Goal: Information Seeking & Learning: Learn about a topic

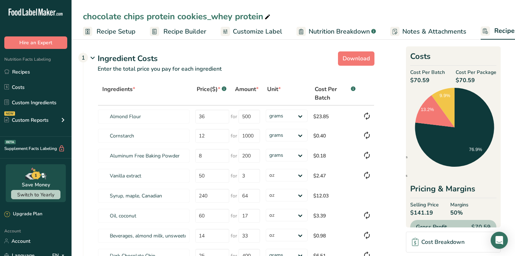
select select "5"
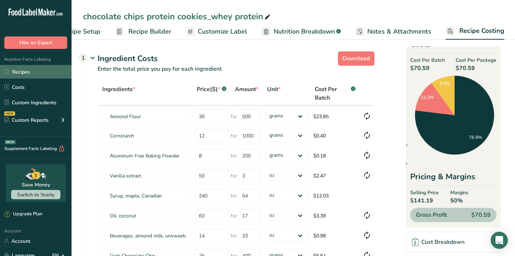
click at [15, 72] on link "Recipes" at bounding box center [35, 72] width 71 height 14
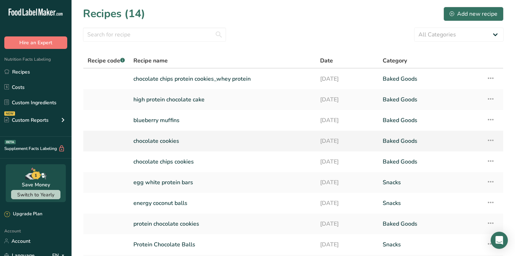
click at [166, 145] on link "chocolate cookies" at bounding box center [222, 141] width 178 height 15
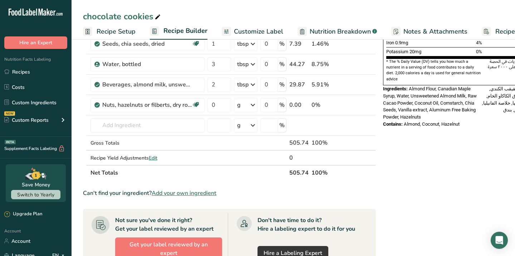
scroll to position [197, 0]
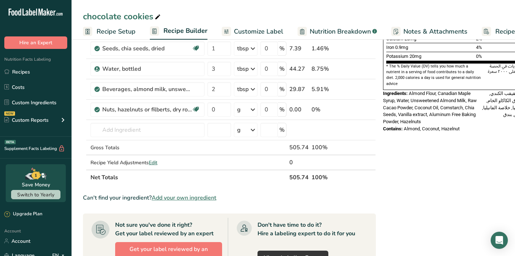
click at [383, 91] on span "Ingredients:" at bounding box center [395, 93] width 25 height 5
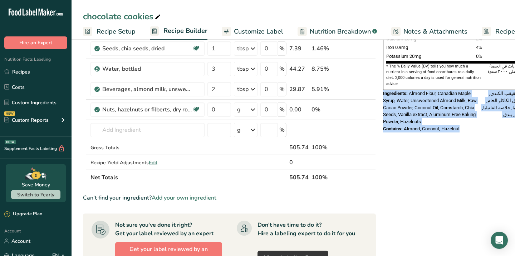
drag, startPoint x: 383, startPoint y: 88, endPoint x: 453, endPoint y: 127, distance: 80.6
copy div "Ingredients: Almond Flour, Canadian Maple Syrup, Water, Unsweetened Almond Milk…"
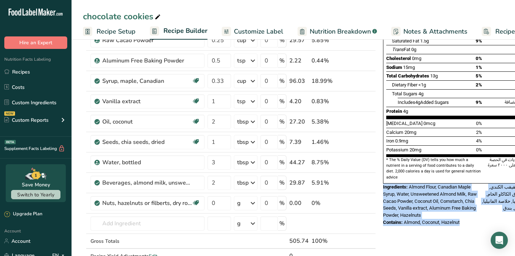
scroll to position [0, 0]
